Goal: Task Accomplishment & Management: Complete application form

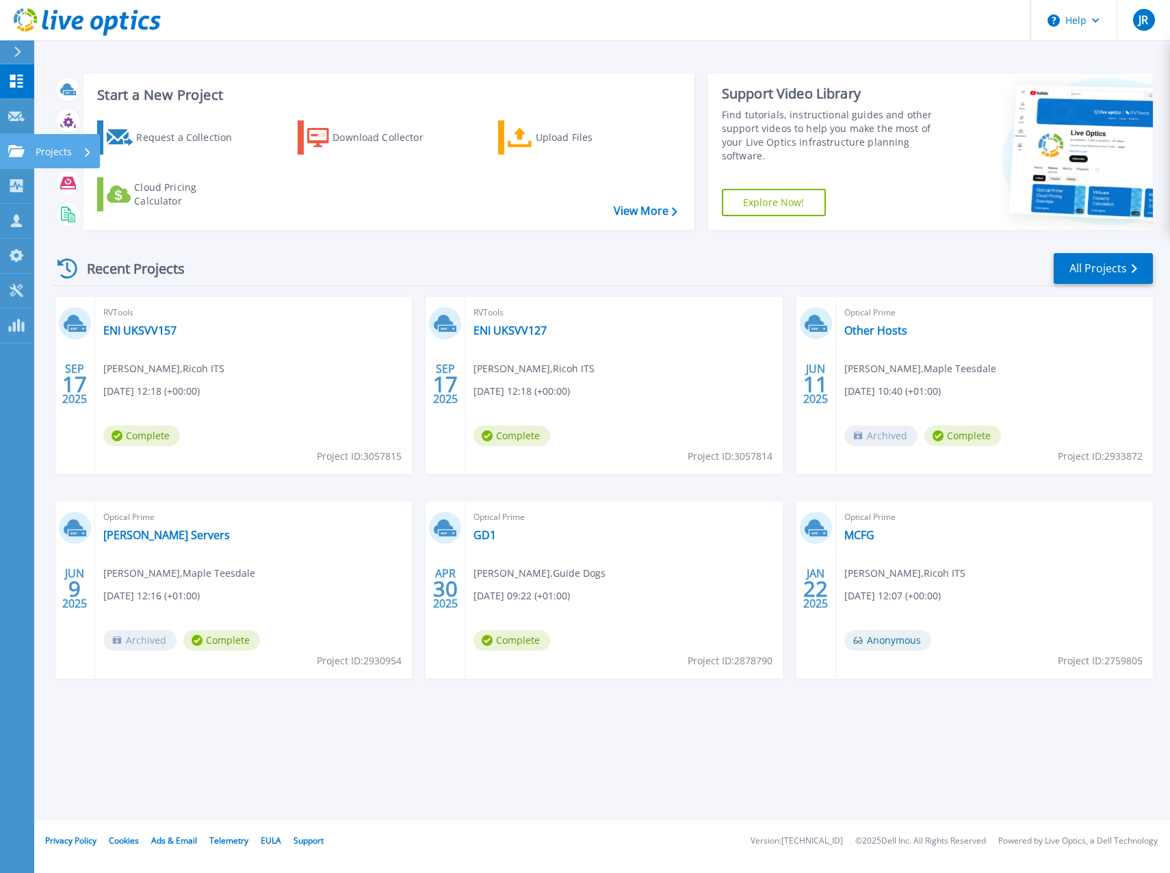
click at [23, 153] on icon at bounding box center [16, 151] width 16 height 12
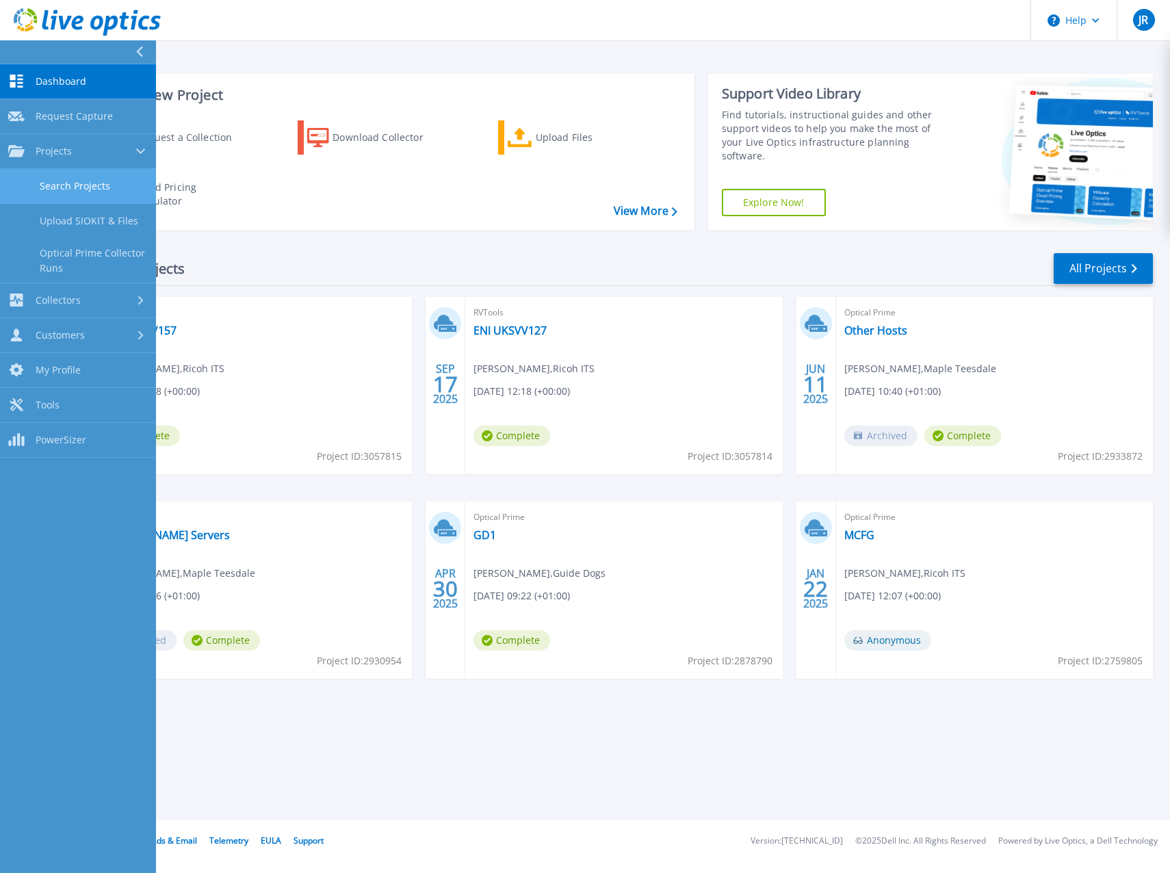
click at [93, 190] on link "Search Projects" at bounding box center [78, 186] width 156 height 35
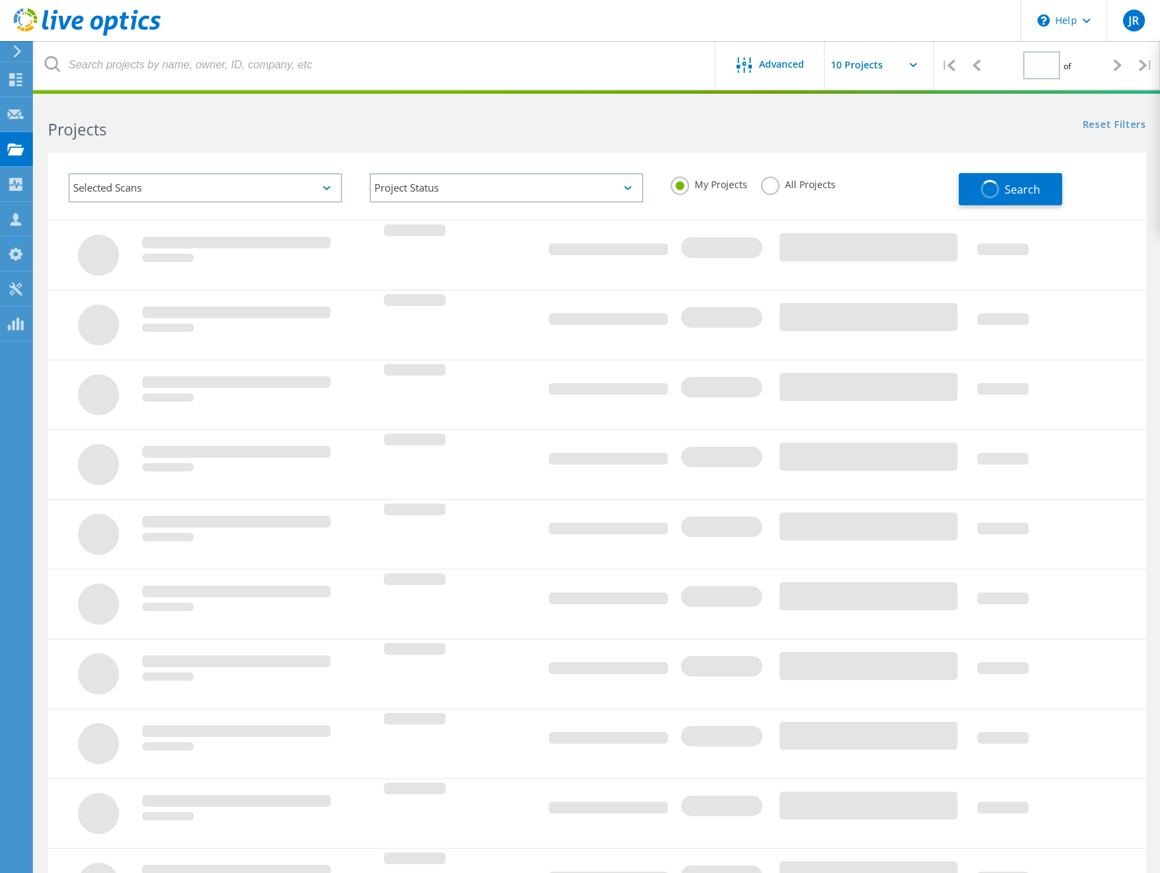
type input "1"
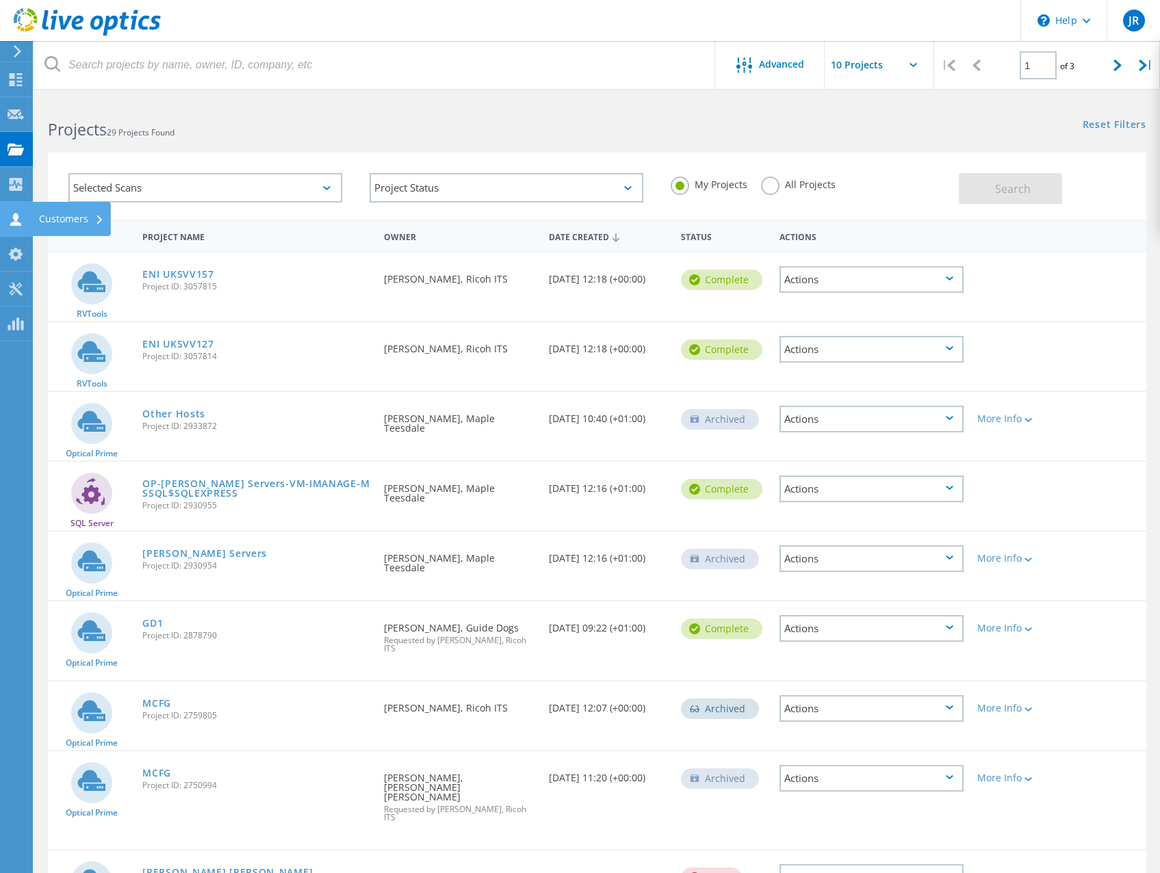
click at [48, 218] on div "Customers" at bounding box center [71, 219] width 65 height 10
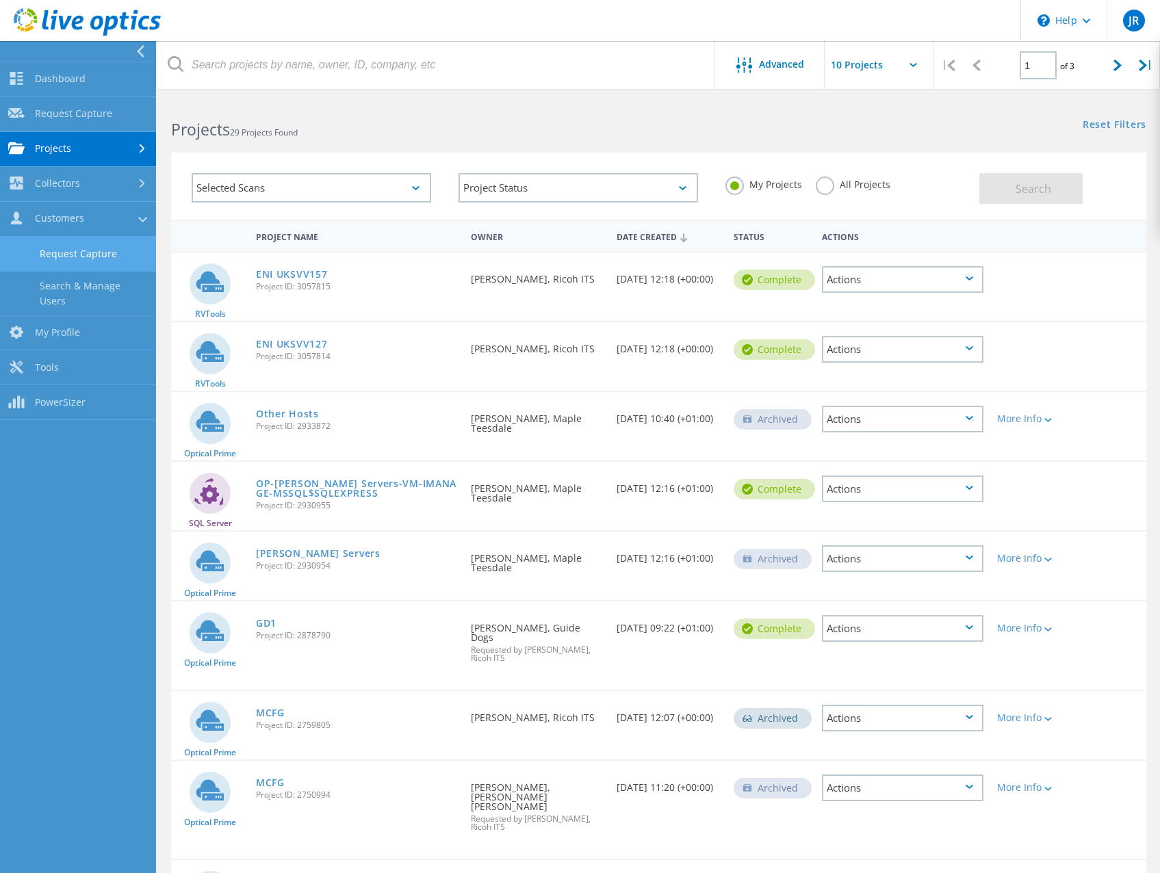
click at [94, 257] on link "Request Capture" at bounding box center [78, 254] width 156 height 35
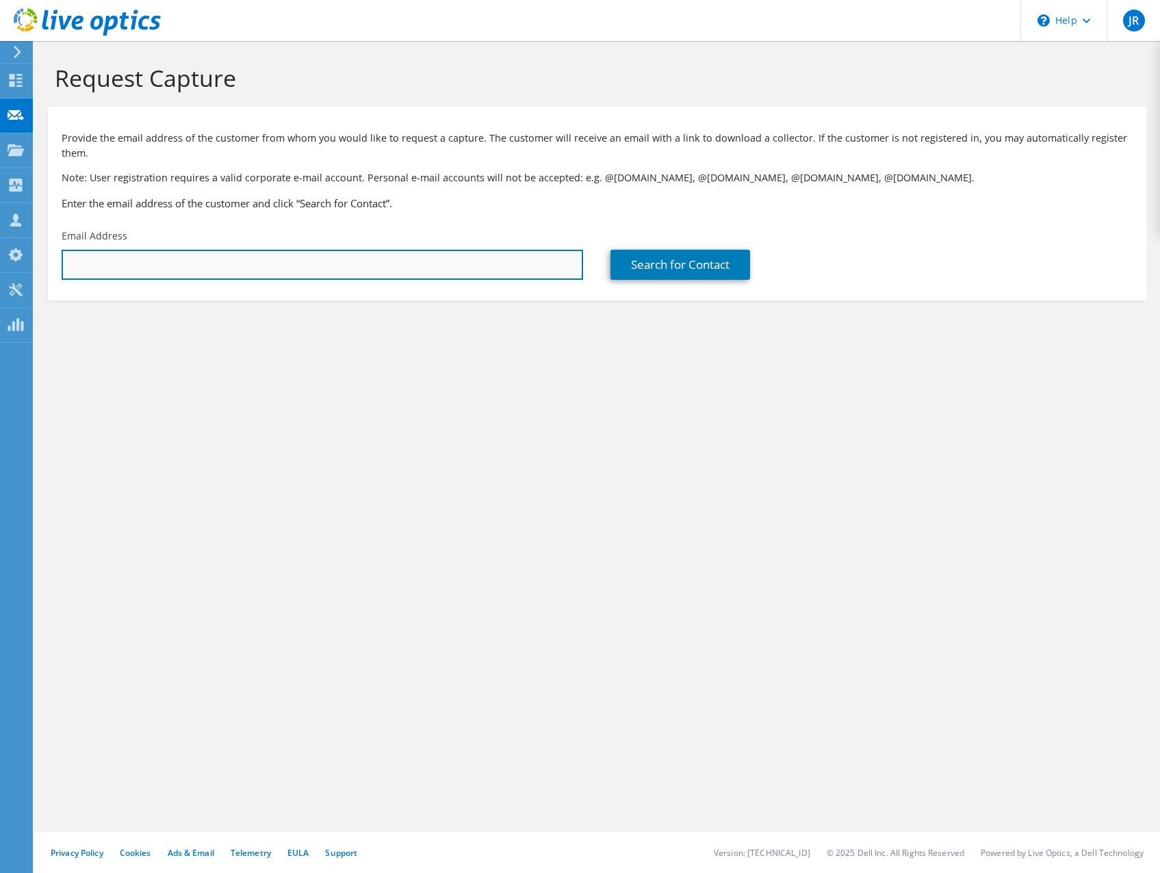
click at [173, 264] on input "text" at bounding box center [322, 265] width 521 height 30
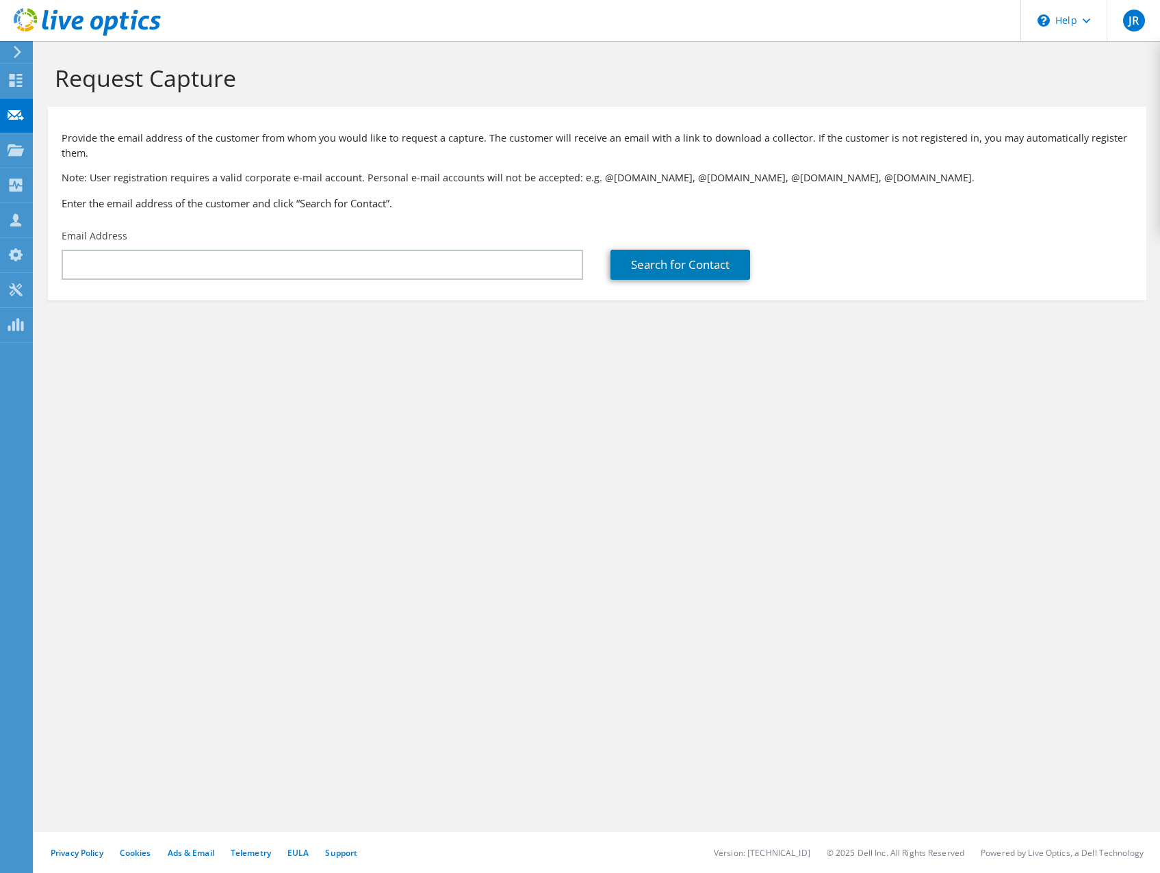
click at [591, 438] on div "Request Capture Provide the email address of the customer from whom you would l…" at bounding box center [597, 457] width 1126 height 832
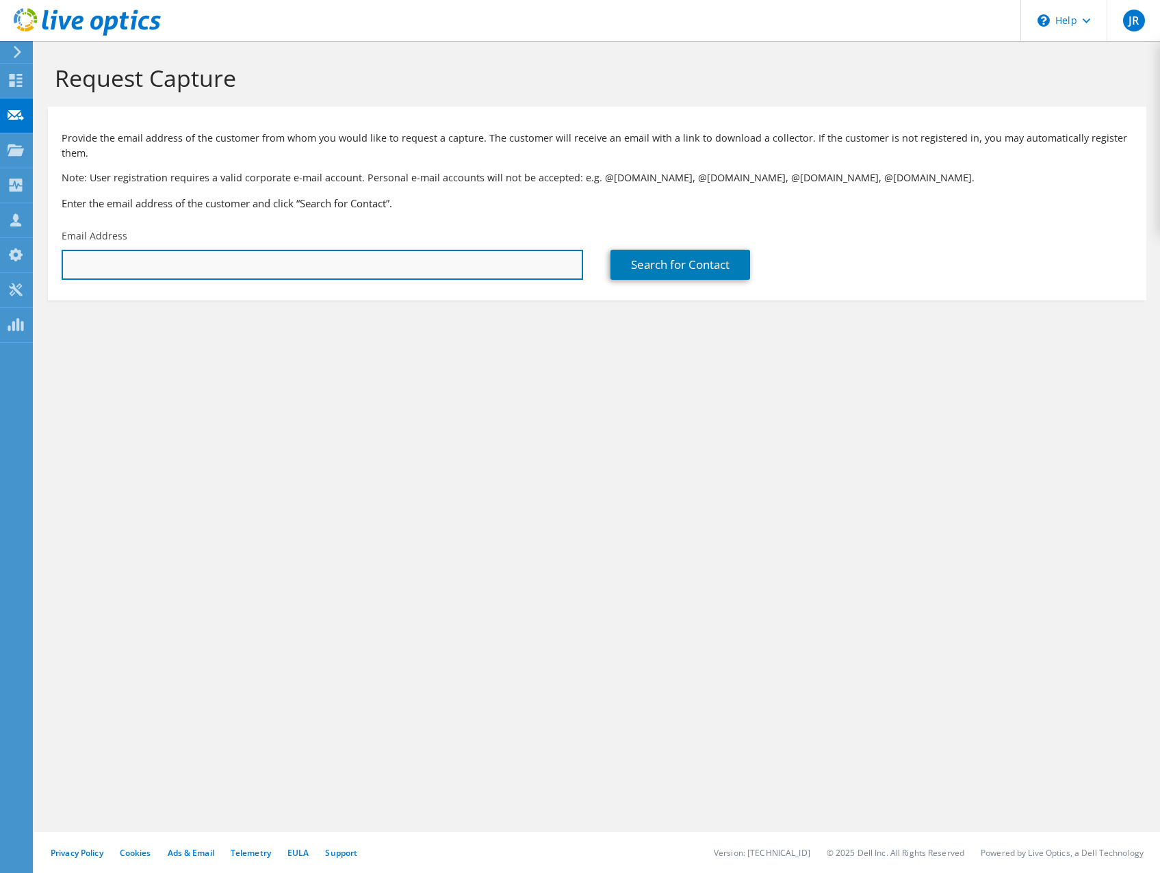
click at [176, 266] on input "text" at bounding box center [322, 265] width 521 height 30
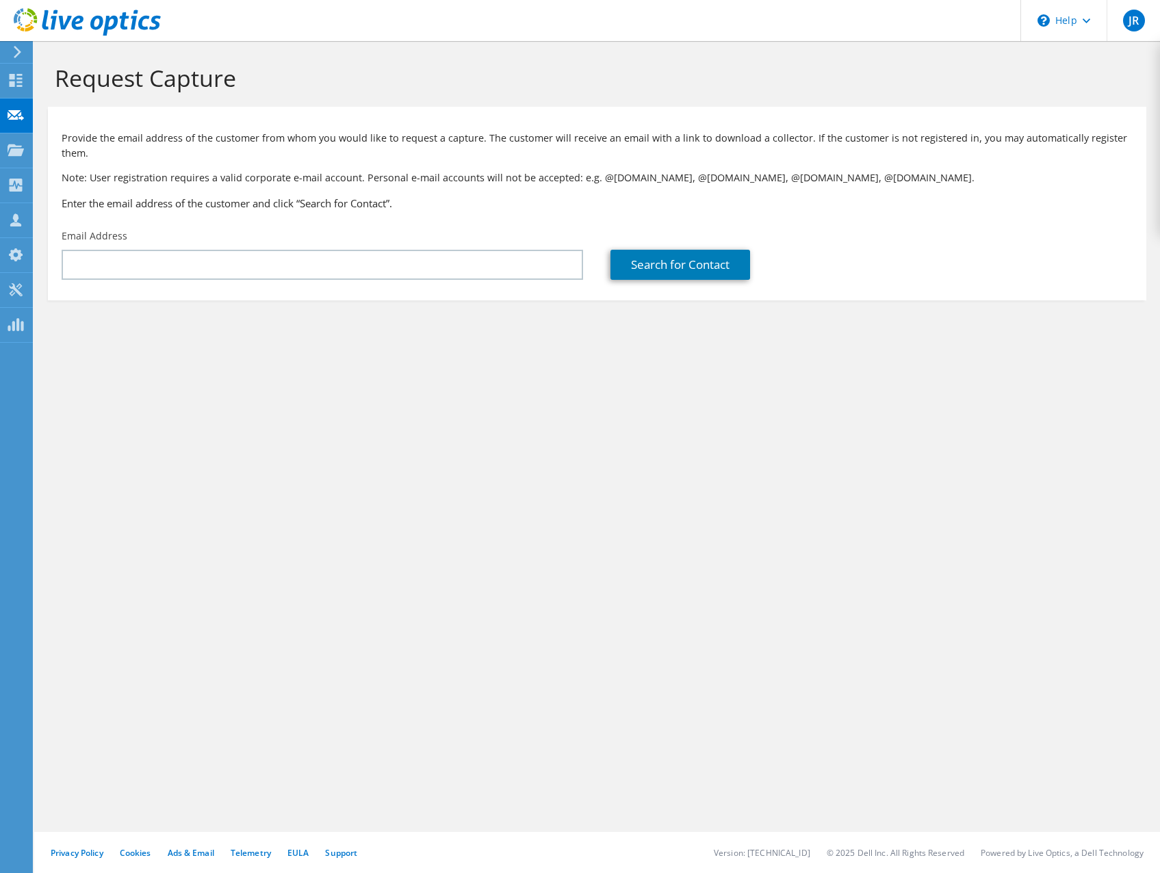
click at [522, 443] on div "Request Capture Provide the email address of the customer from whom you would l…" at bounding box center [597, 457] width 1126 height 832
